Goal: Find specific page/section: Find specific page/section

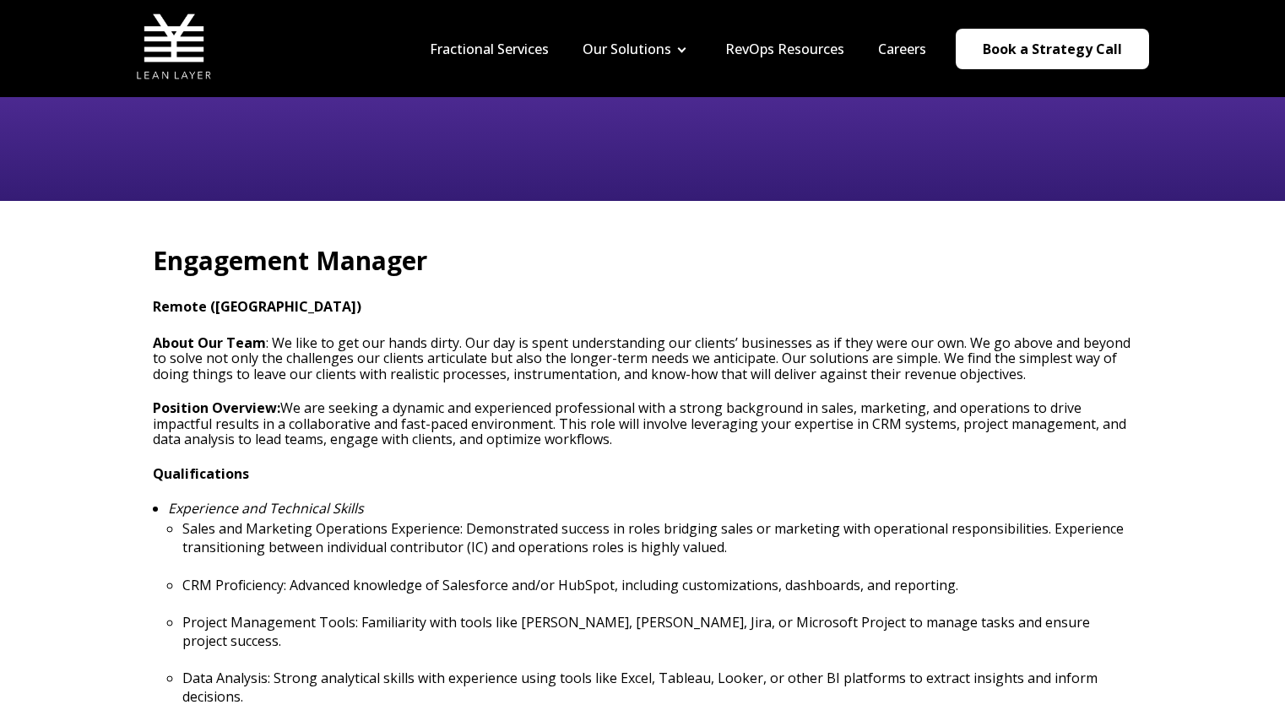
scroll to position [293, 0]
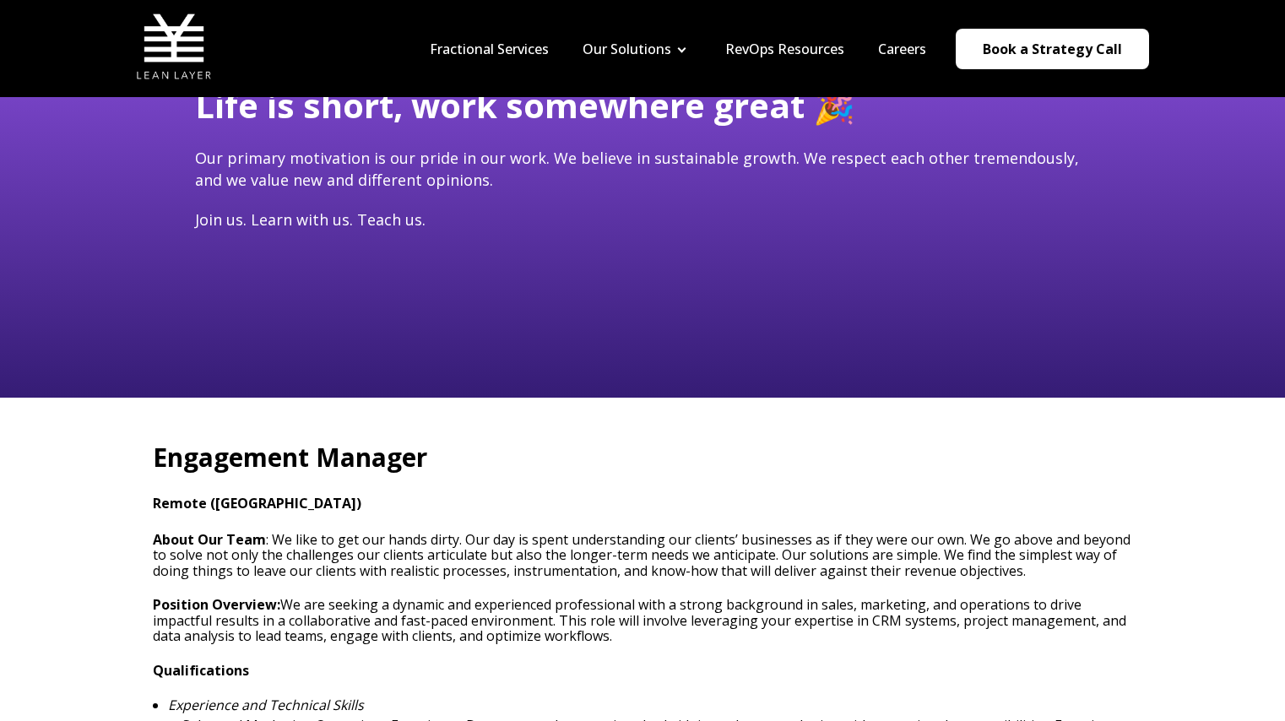
scroll to position [0, 0]
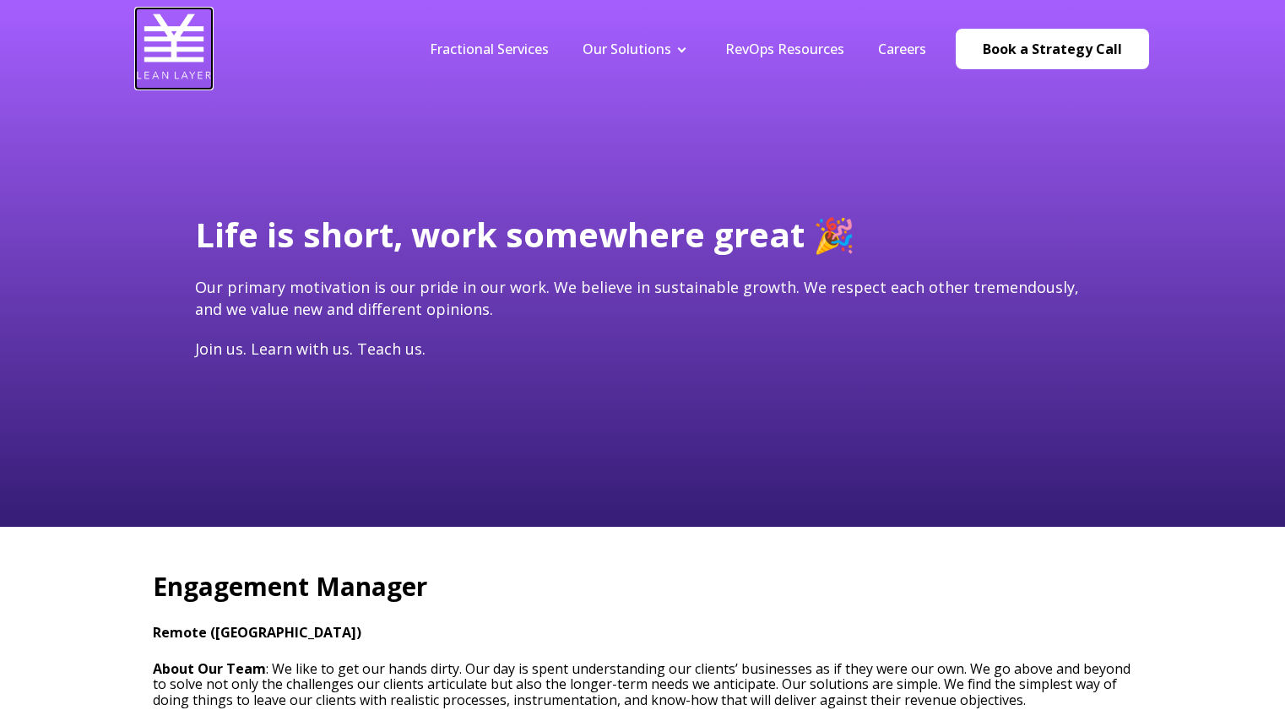
click at [180, 58] on img at bounding box center [174, 46] width 76 height 76
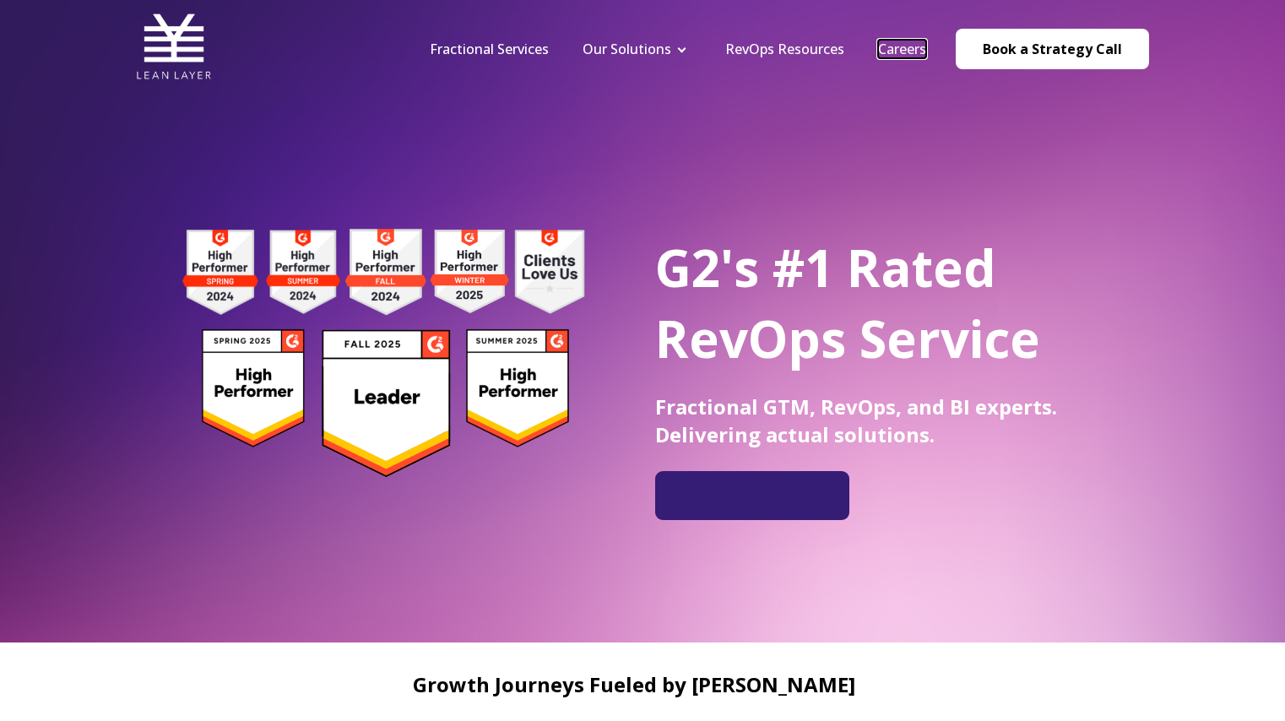
click at [914, 52] on link "Careers" at bounding box center [902, 49] width 48 height 19
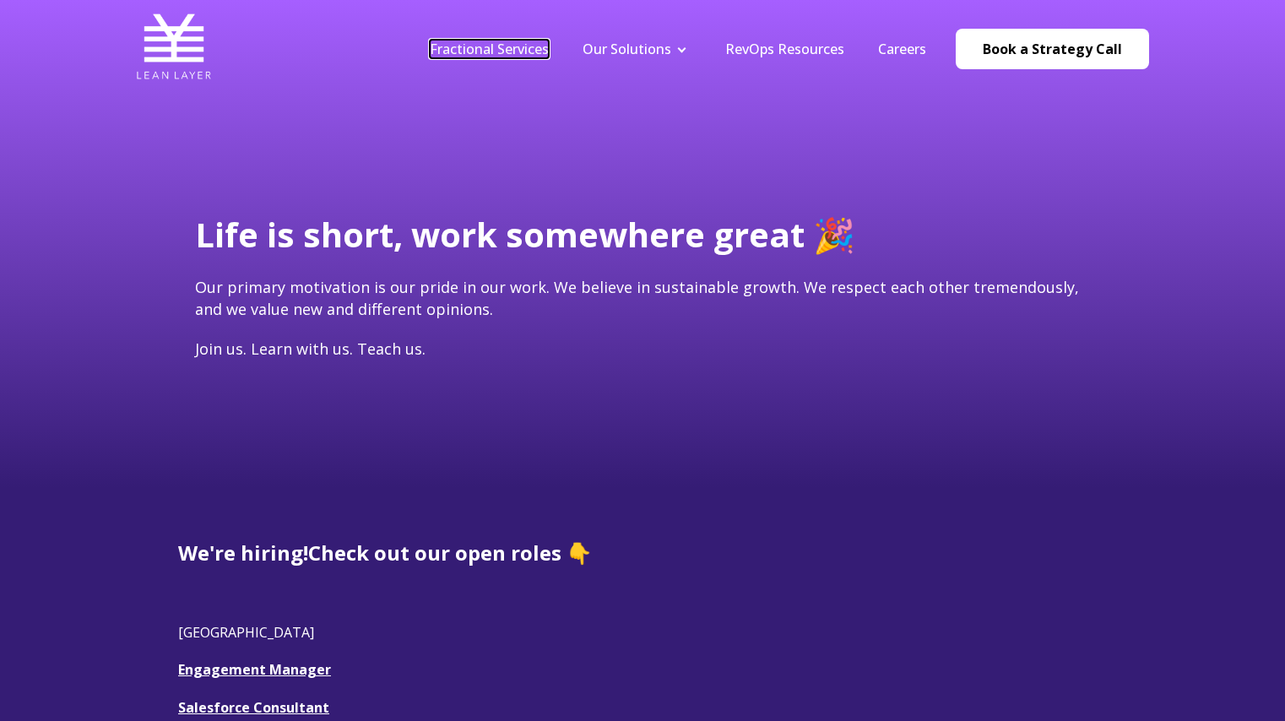
click at [492, 43] on link "Fractional Services" at bounding box center [489, 49] width 119 height 19
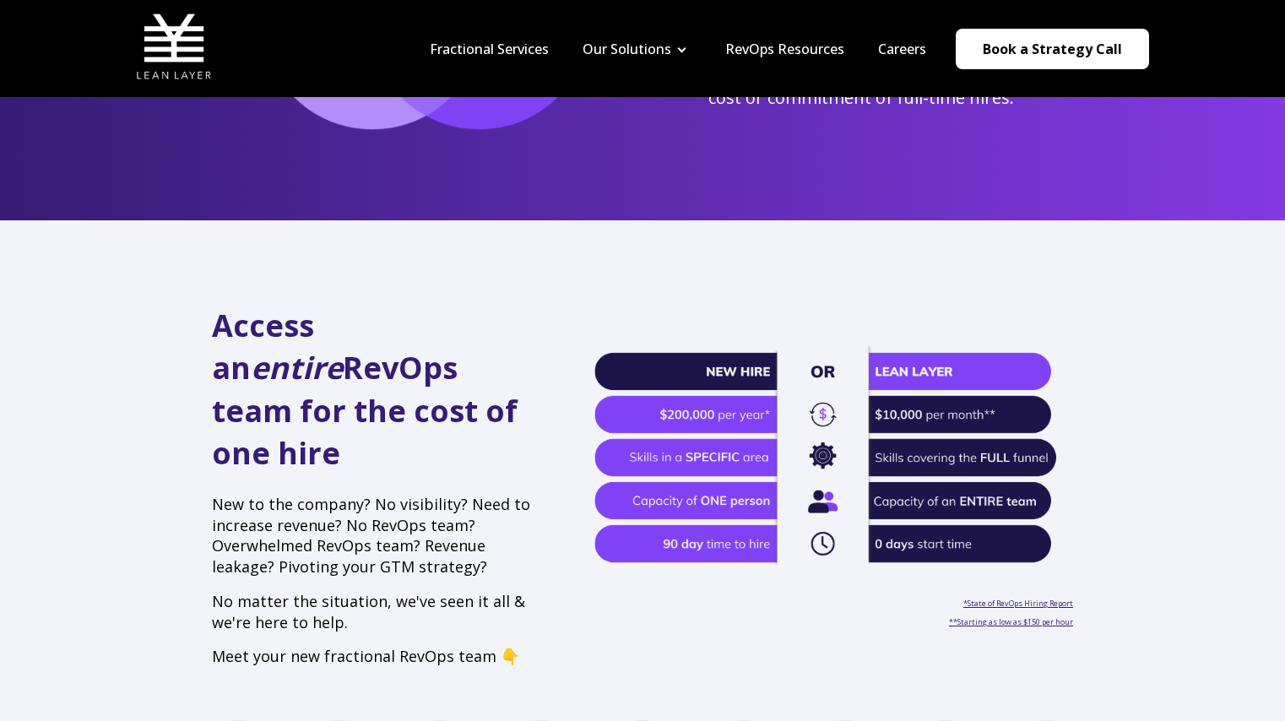
scroll to position [380, 0]
